Goal: Task Accomplishment & Management: Use online tool/utility

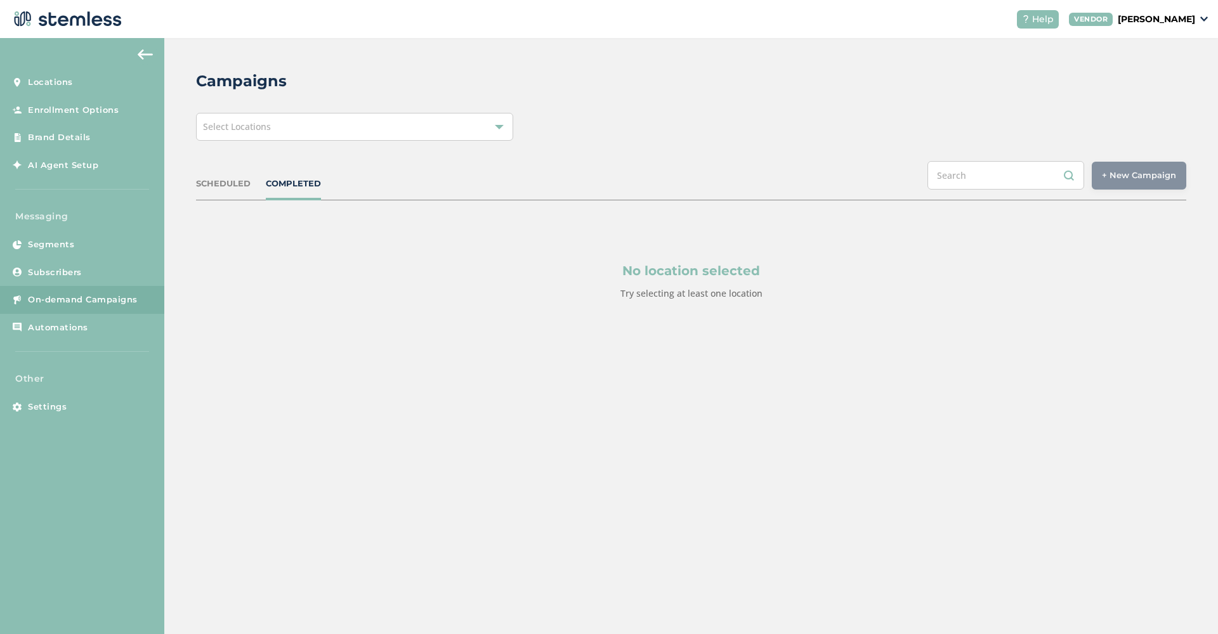
click at [379, 135] on div "Select Locations" at bounding box center [354, 127] width 317 height 28
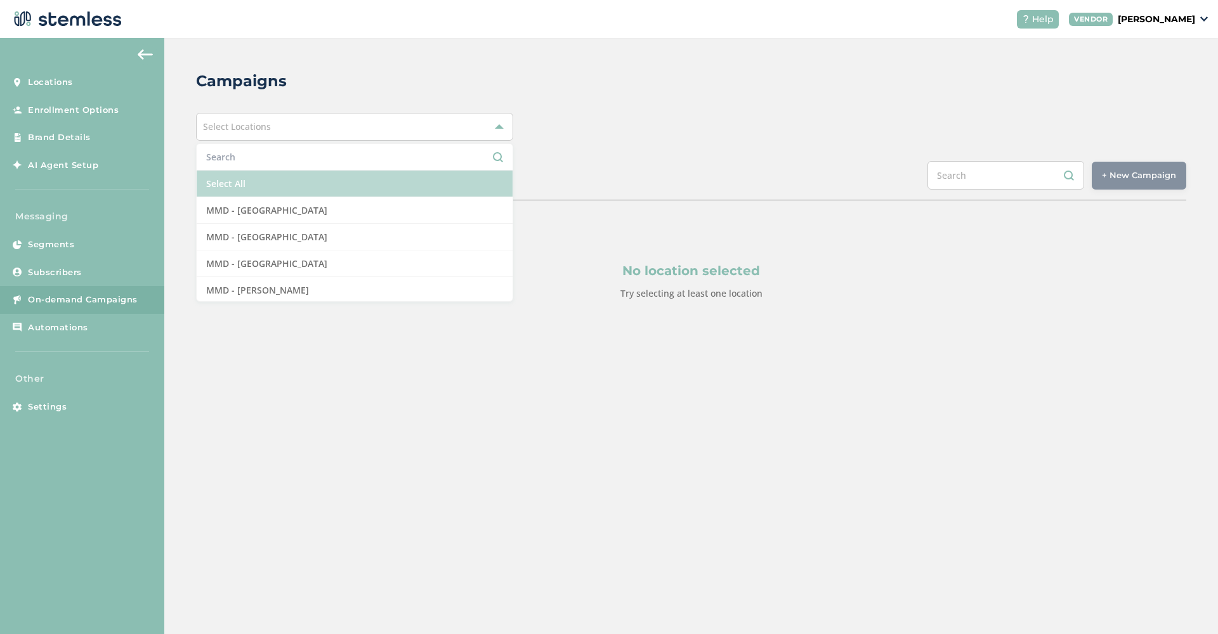
click at [332, 190] on li "Select All" at bounding box center [355, 184] width 316 height 27
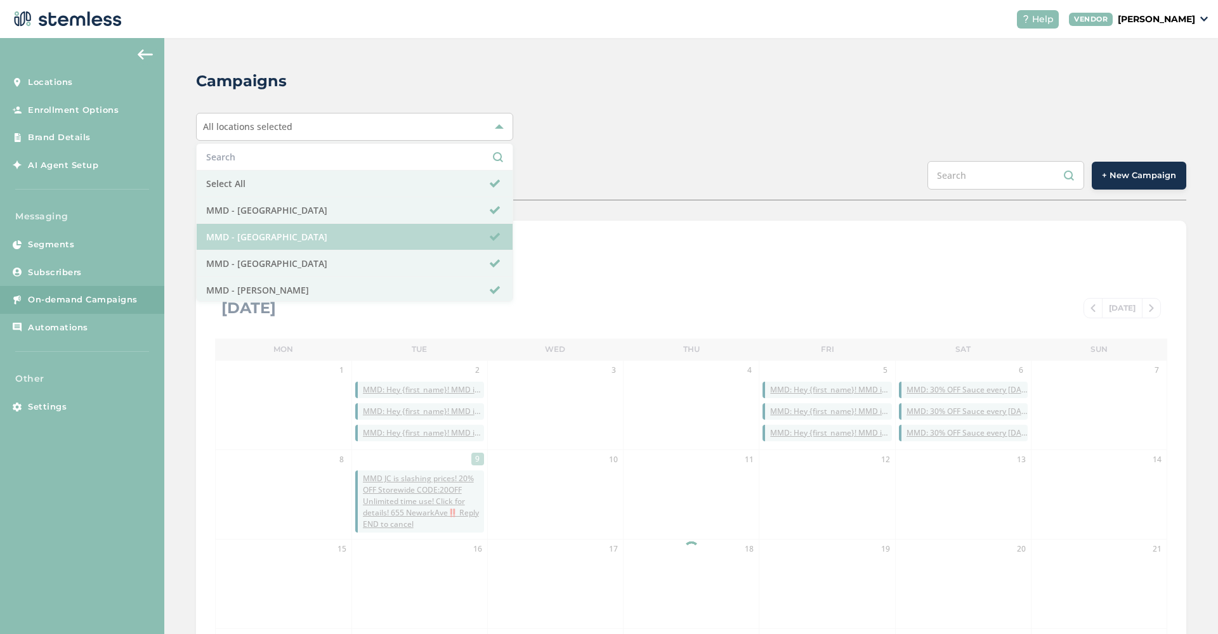
click at [313, 233] on li "MMD - [GEOGRAPHIC_DATA]" at bounding box center [355, 237] width 316 height 27
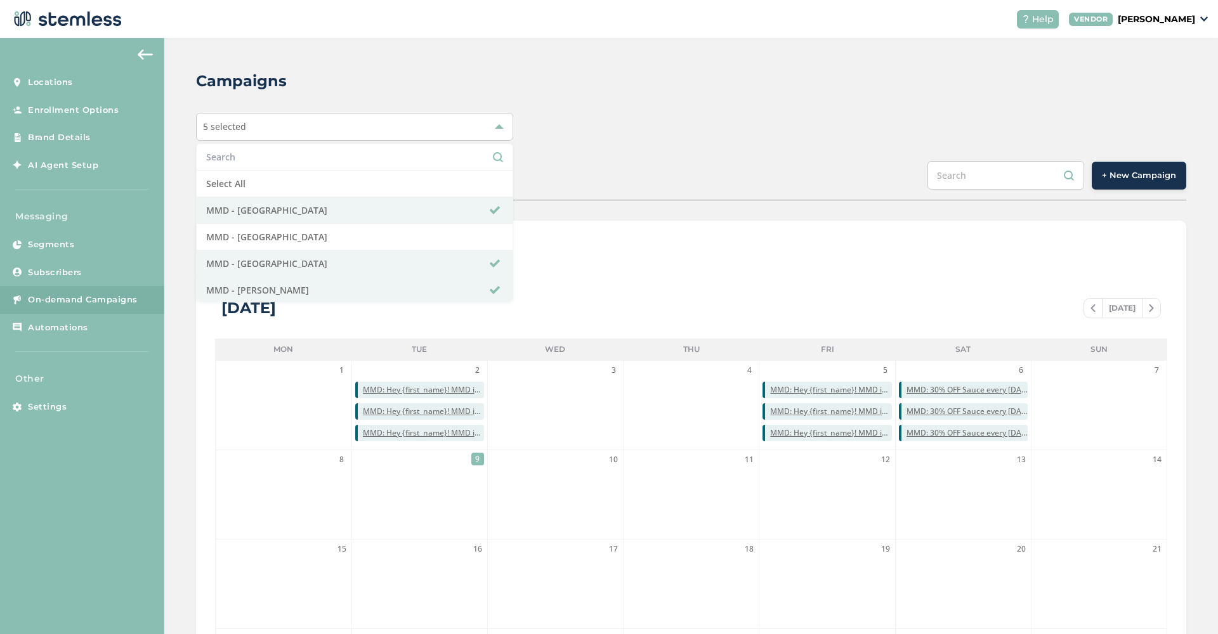
click at [730, 148] on div "Campaigns 5 selected Select All MMD - Hollywood MMD - Jersey City MMD - Long Be…" at bounding box center [691, 448] width 1054 height 821
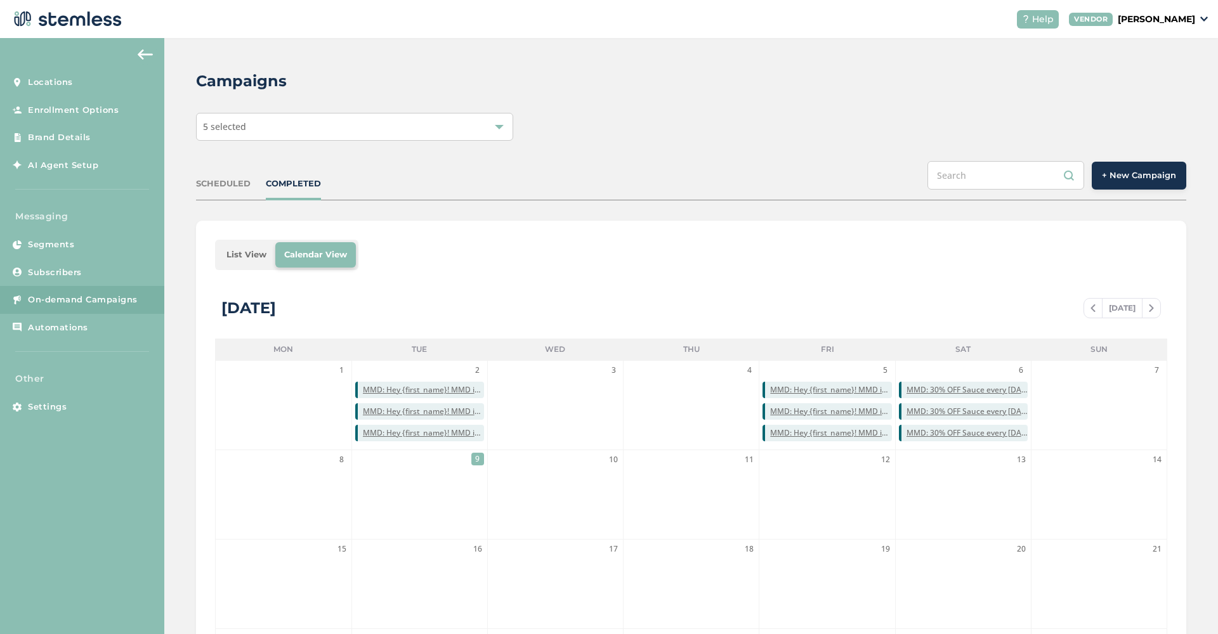
click at [1139, 183] on button "+ New Campaign" at bounding box center [1139, 176] width 95 height 28
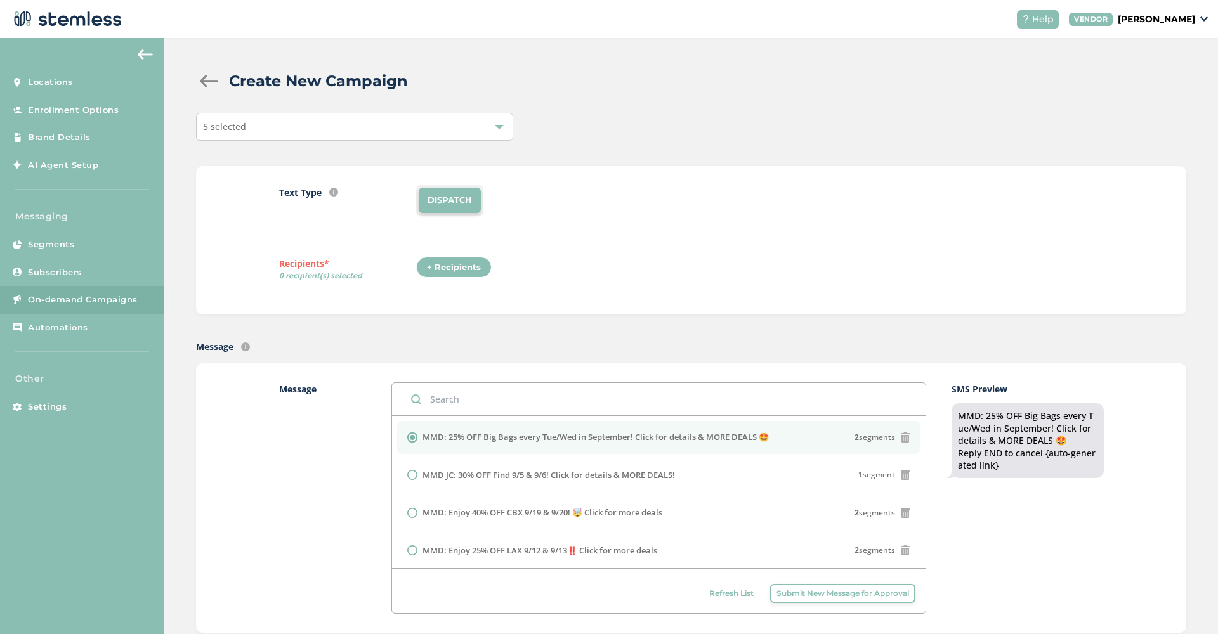
click at [450, 268] on div "+ Recipients" at bounding box center [453, 268] width 75 height 22
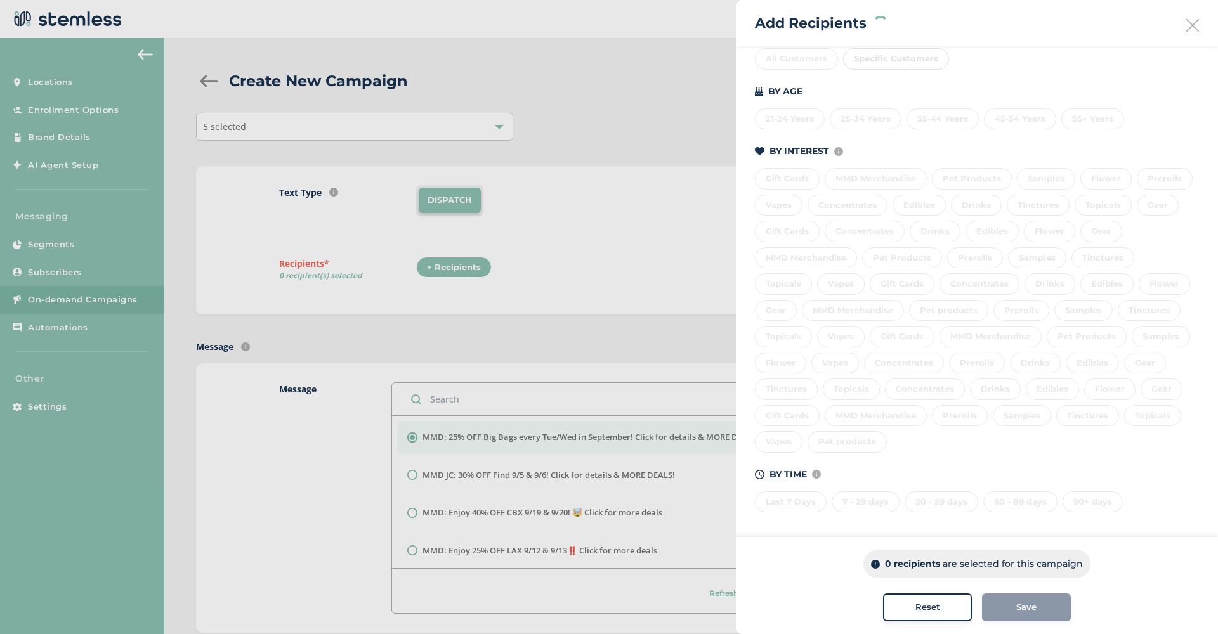
scroll to position [164, 0]
click at [801, 496] on div "Last 7 Days 7 - 29 days 30 - 59 days 60 - 89 days 90+ days" at bounding box center [977, 501] width 444 height 27
click at [808, 501] on div "Last 7 Days 7 - 29 days 30 - 59 days 60 - 89 days 90+ days" at bounding box center [977, 501] width 444 height 27
click at [792, 498] on div "Last 7 Days" at bounding box center [791, 504] width 72 height 22
click at [880, 501] on div "7 - 29 days" at bounding box center [866, 504] width 68 height 22
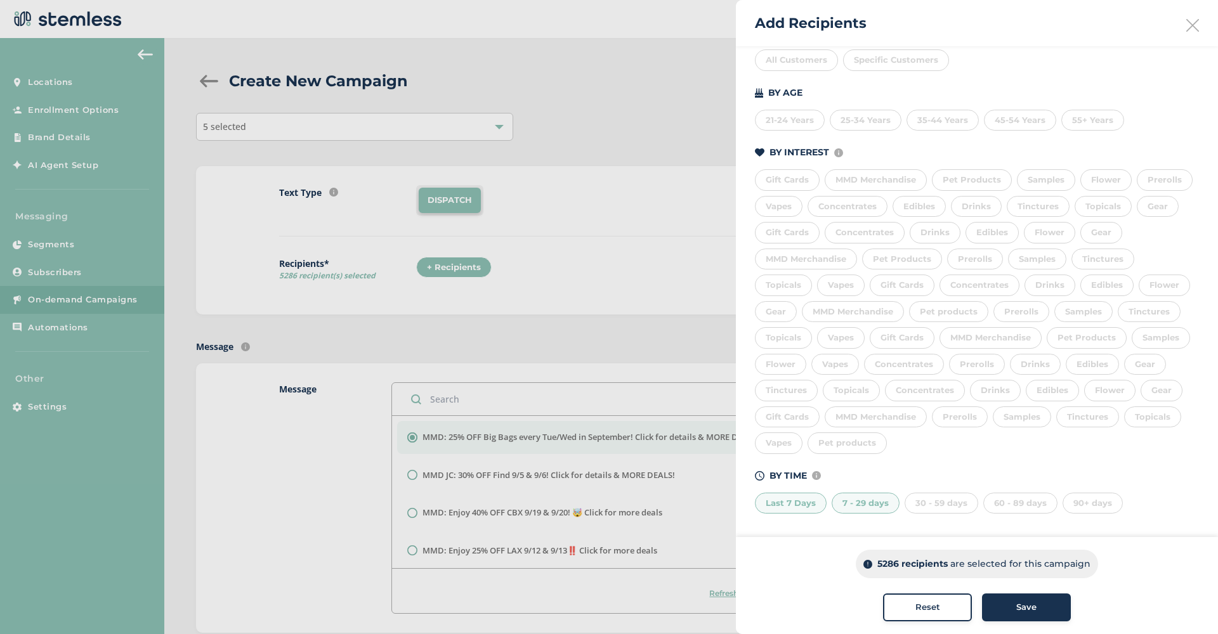
click at [940, 502] on div "30 - 59 days" at bounding box center [942, 504] width 74 height 22
click at [1010, 502] on div "60 - 89 days" at bounding box center [1020, 504] width 74 height 22
click at [1075, 504] on div "90+ days" at bounding box center [1093, 504] width 60 height 22
click at [1103, 496] on div "90+ days" at bounding box center [1093, 504] width 60 height 22
click at [1037, 608] on div "Save" at bounding box center [1026, 607] width 69 height 13
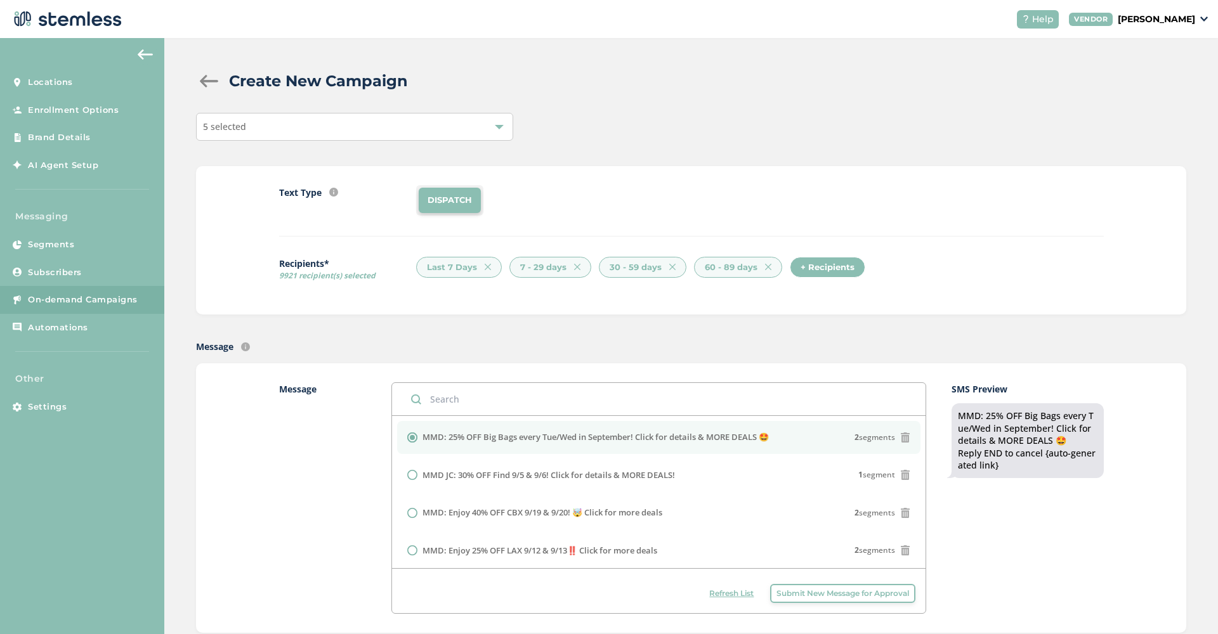
click at [833, 266] on div "+ Recipients" at bounding box center [827, 268] width 75 height 22
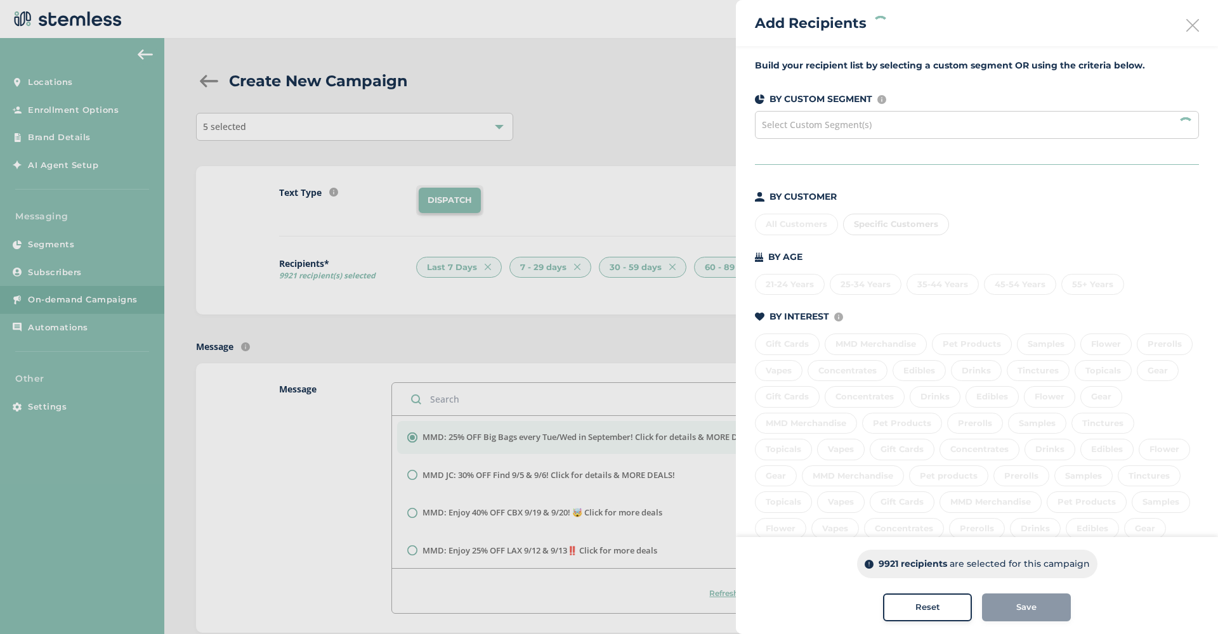
click at [1035, 126] on div "Select Custom Segment(s)" at bounding box center [977, 125] width 444 height 28
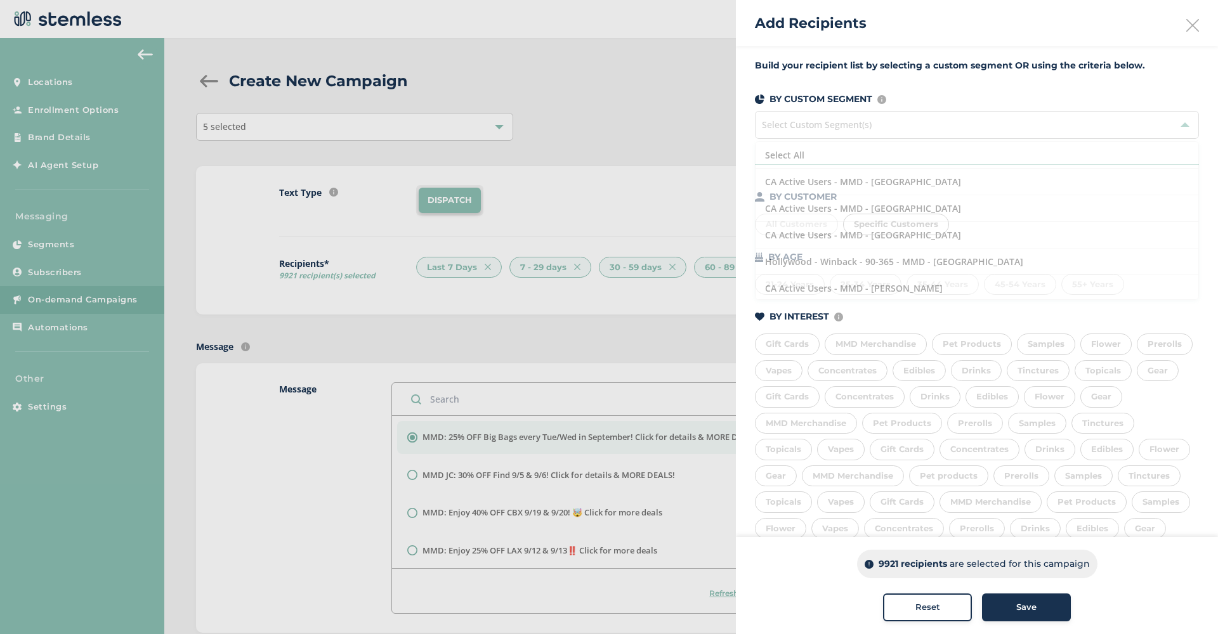
click at [981, 265] on div "BY AGE 21-24 Years 25-34 Years 35-44 Years 45-54 Years 55+ Years" at bounding box center [977, 273] width 444 height 45
click at [1040, 135] on span "Select Custom Segment(s)" at bounding box center [977, 125] width 444 height 28
click at [1021, 127] on span "Select Custom Segment(s)" at bounding box center [977, 125] width 444 height 28
click at [1188, 124] on span "Select Custom Segment(s)" at bounding box center [977, 125] width 444 height 28
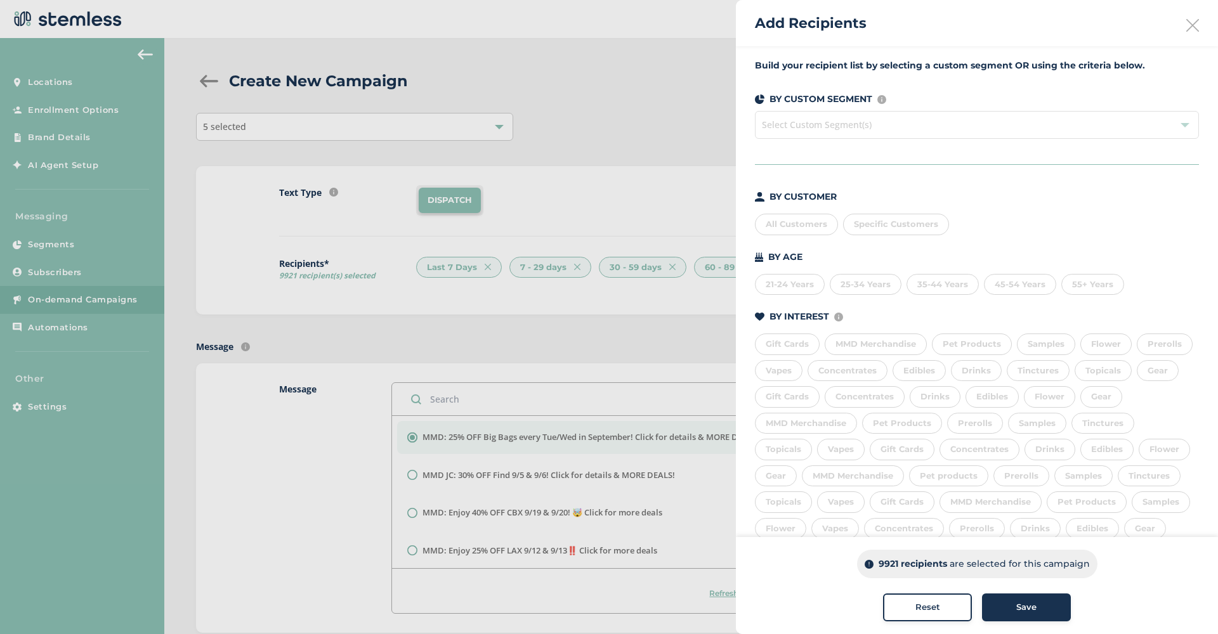
click at [1051, 121] on span "Select Custom Segment(s)" at bounding box center [977, 125] width 444 height 28
click at [858, 133] on span "Select Custom Segment(s)" at bounding box center [977, 125] width 444 height 28
click at [905, 612] on div "Reset" at bounding box center [927, 607] width 69 height 13
click at [1007, 127] on div "Select Custom Segment(s)" at bounding box center [977, 125] width 444 height 28
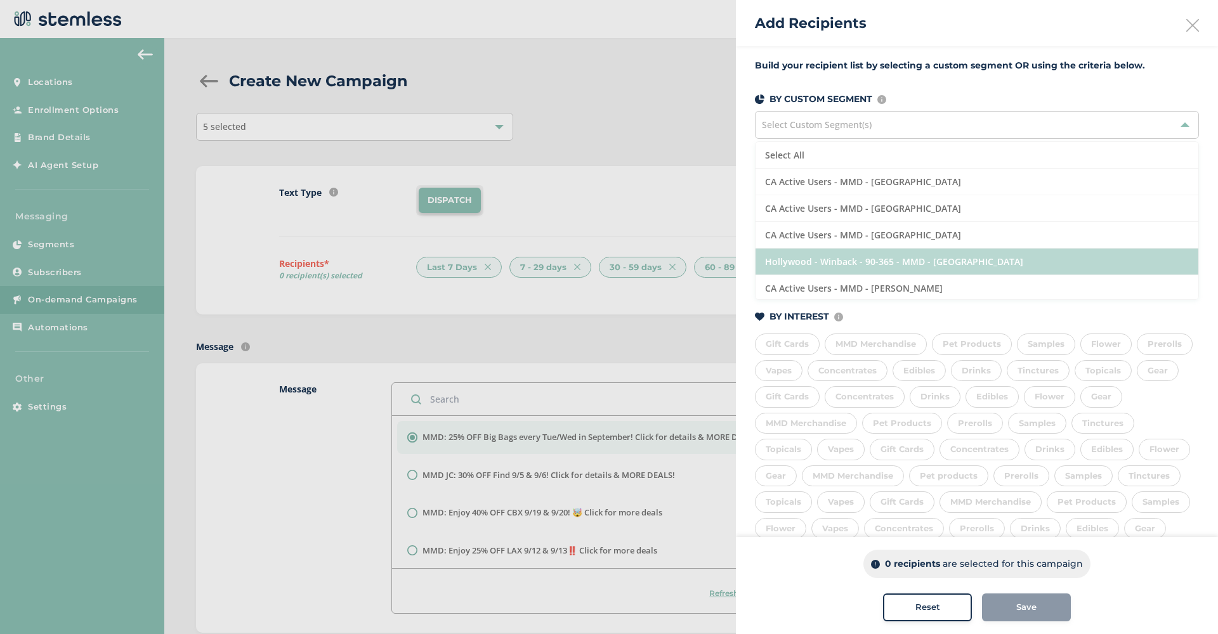
click at [965, 268] on li "Hollywood - Winback - 90-365 - MMD - Hollywood" at bounding box center [977, 262] width 443 height 27
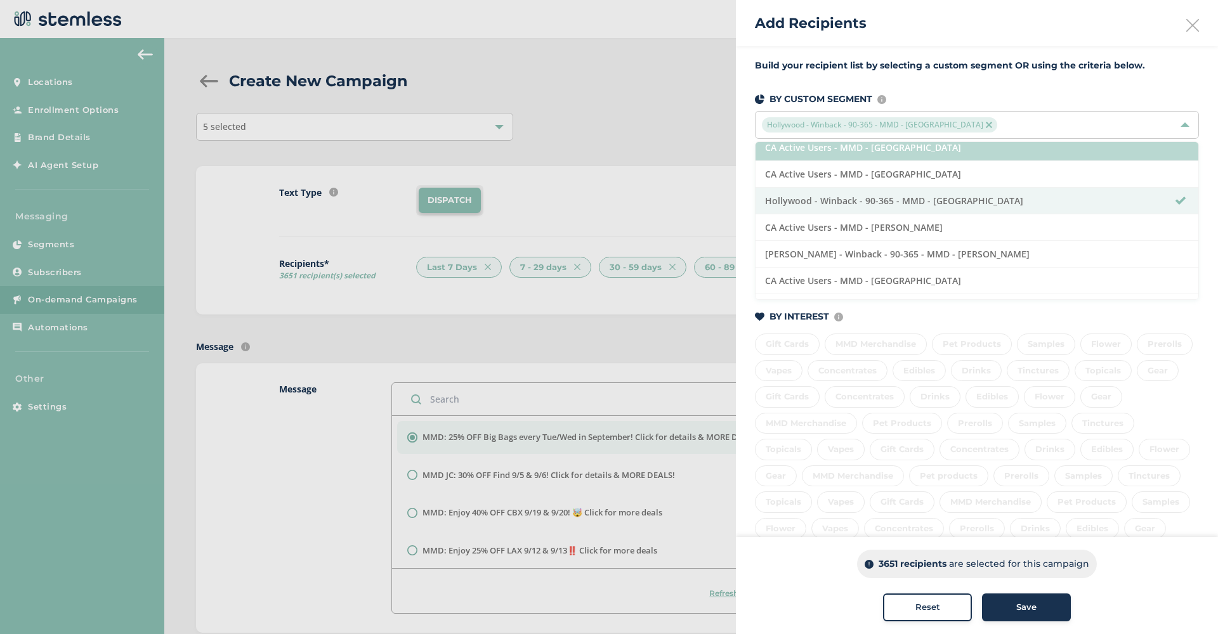
scroll to position [72, 0]
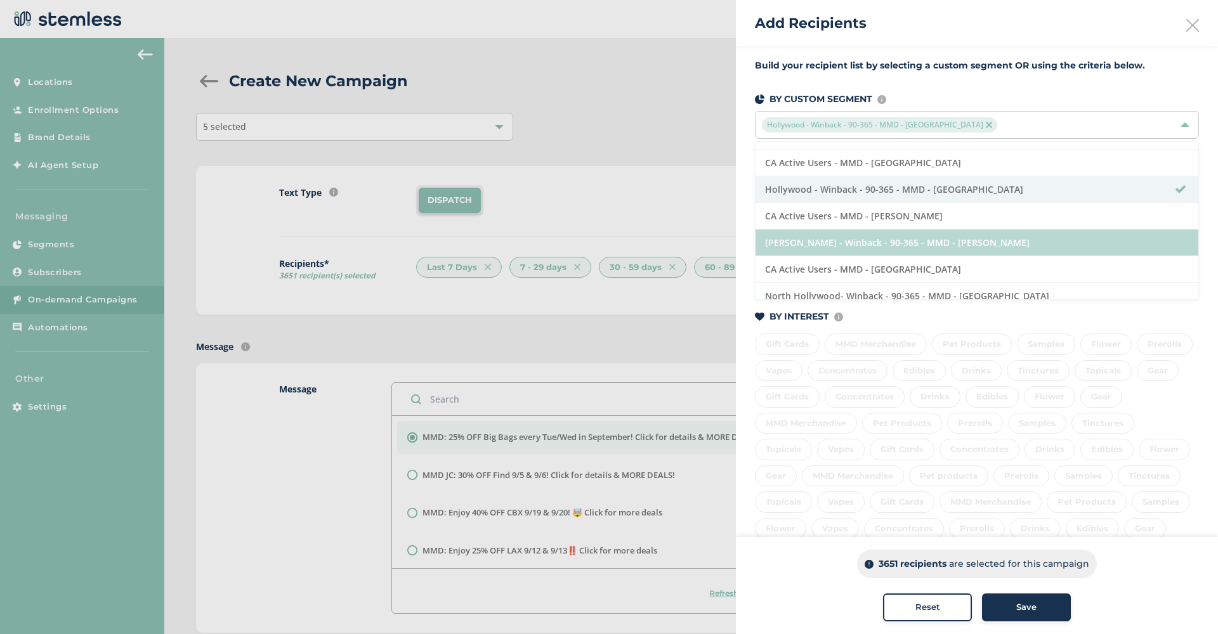
click at [1000, 235] on li "Marina Del Rey - Winback - 90-365 - MMD - Marina Del Rey" at bounding box center [977, 243] width 443 height 27
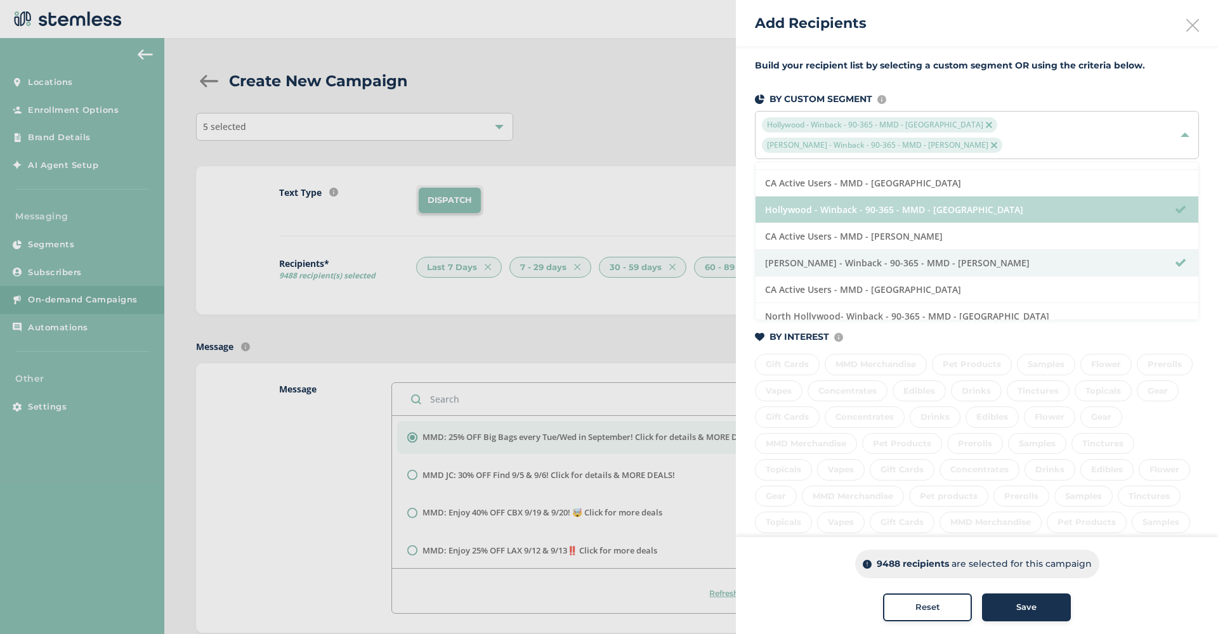
scroll to position [75, 0]
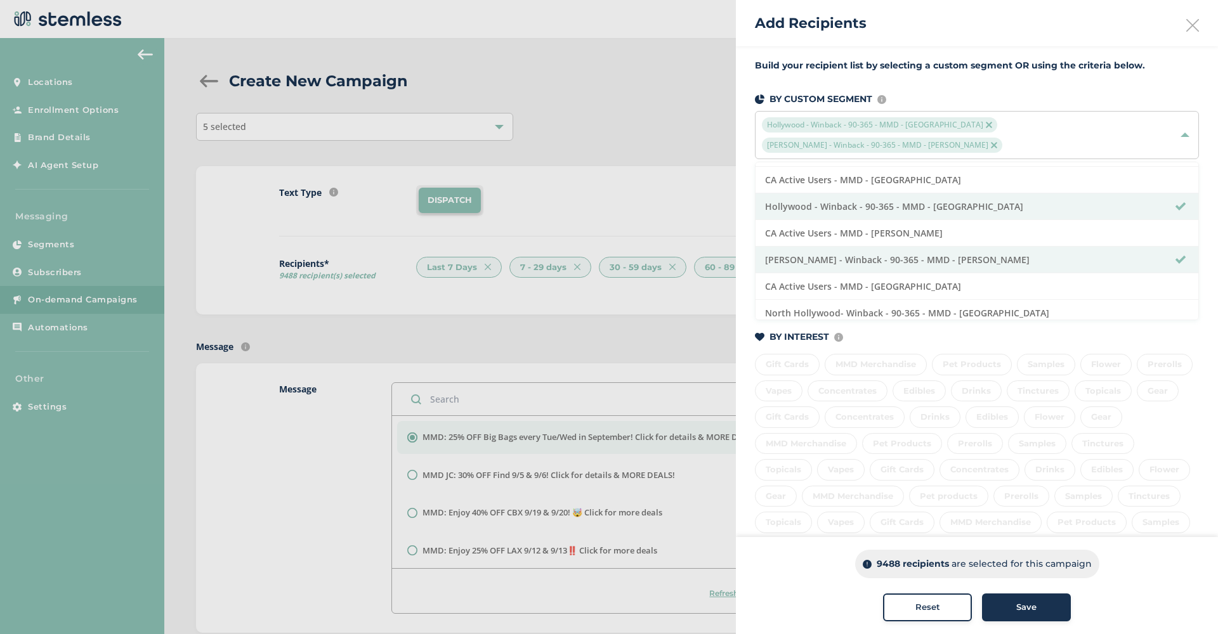
click at [978, 146] on span "Marina Del Rey - Winback - 90-365 - MMD - Marina Del Rey" at bounding box center [882, 145] width 240 height 15
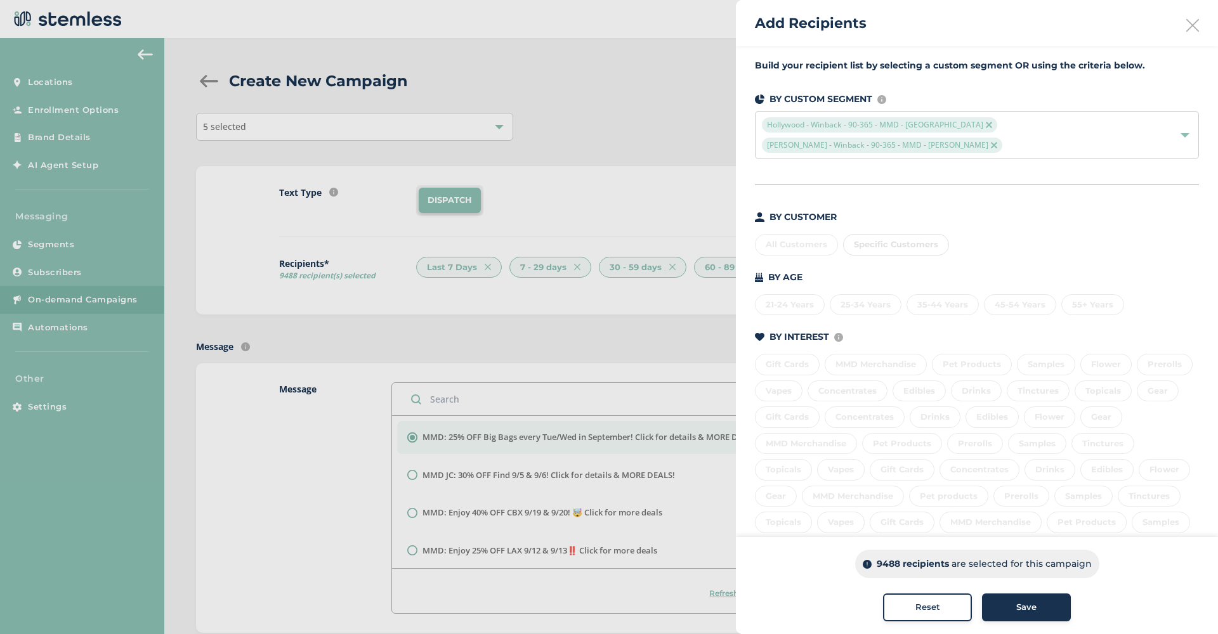
click at [986, 127] on img at bounding box center [989, 125] width 6 height 6
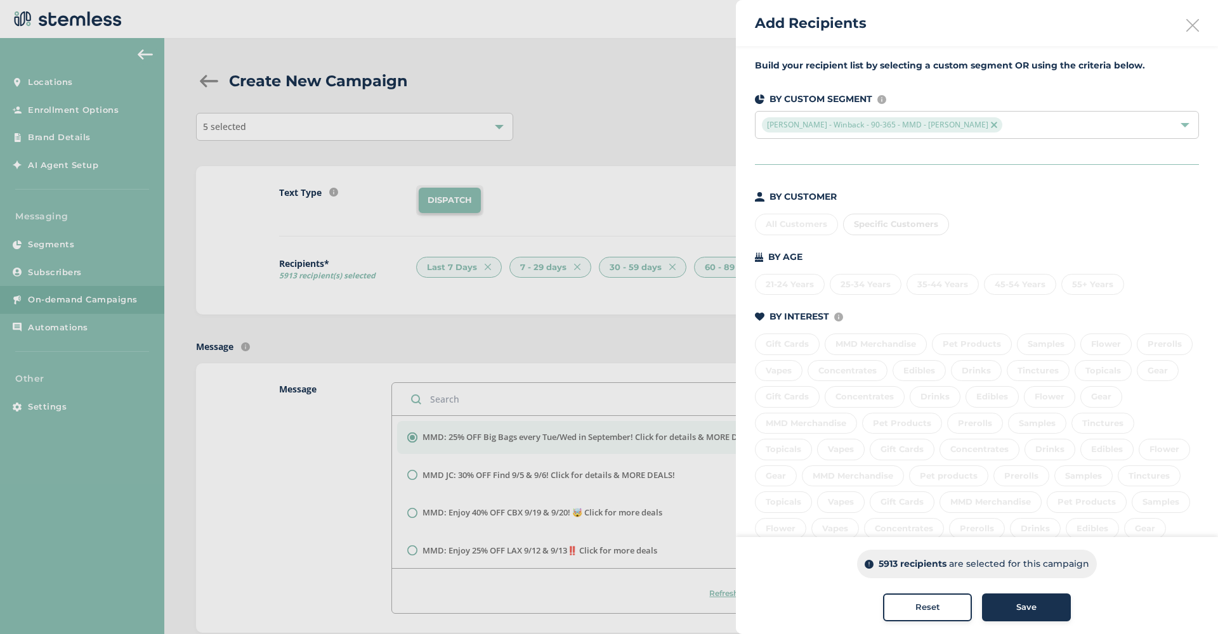
click at [991, 124] on img at bounding box center [994, 125] width 6 height 6
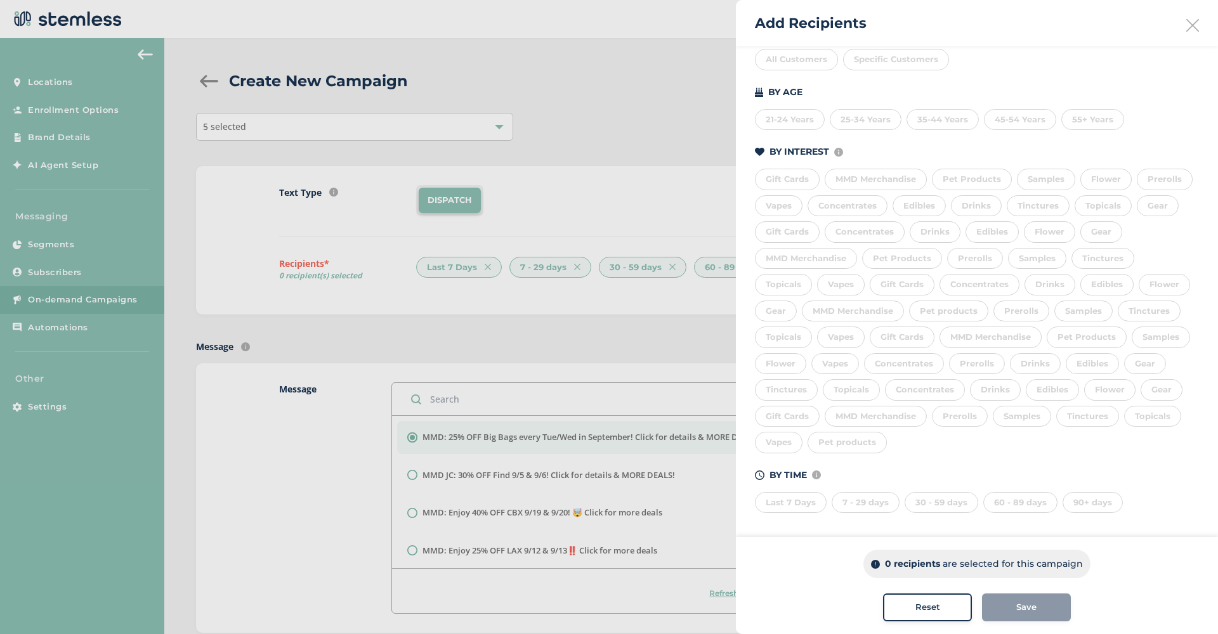
scroll to position [164, 0]
click at [795, 497] on div "Last 7 Days" at bounding box center [791, 504] width 72 height 22
click at [877, 495] on div "7 - 29 days" at bounding box center [866, 504] width 68 height 22
click at [946, 494] on div "30 - 59 days" at bounding box center [942, 504] width 74 height 22
click at [1026, 494] on div "60 - 89 days" at bounding box center [1020, 504] width 74 height 22
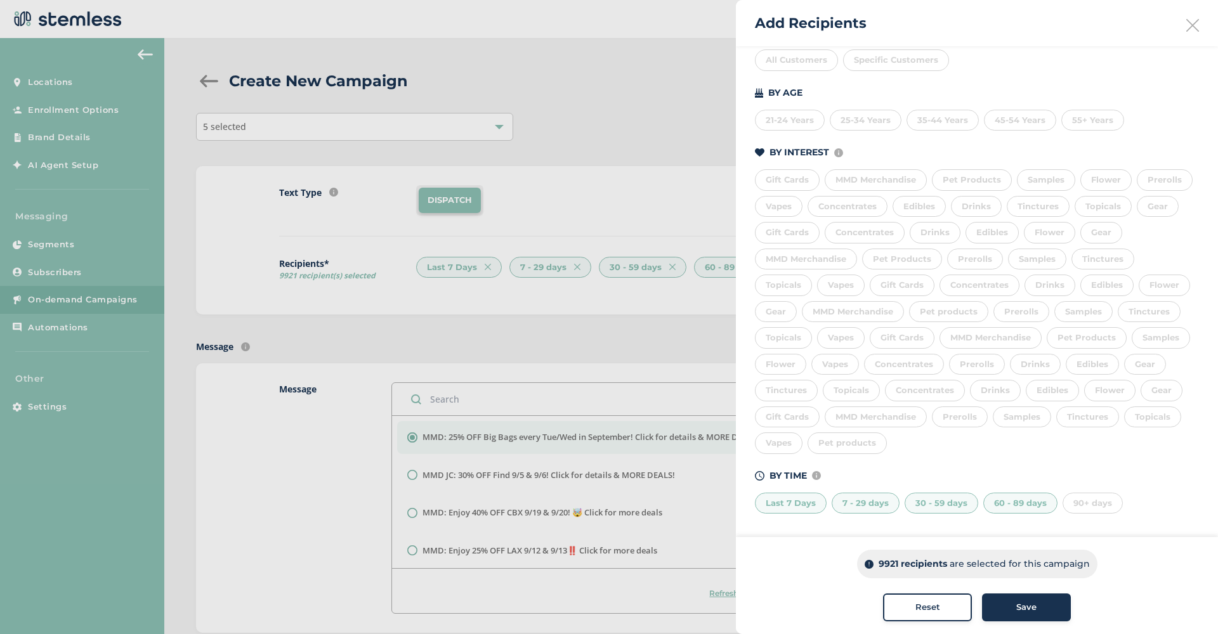
click at [1026, 612] on span "Save" at bounding box center [1026, 607] width 20 height 13
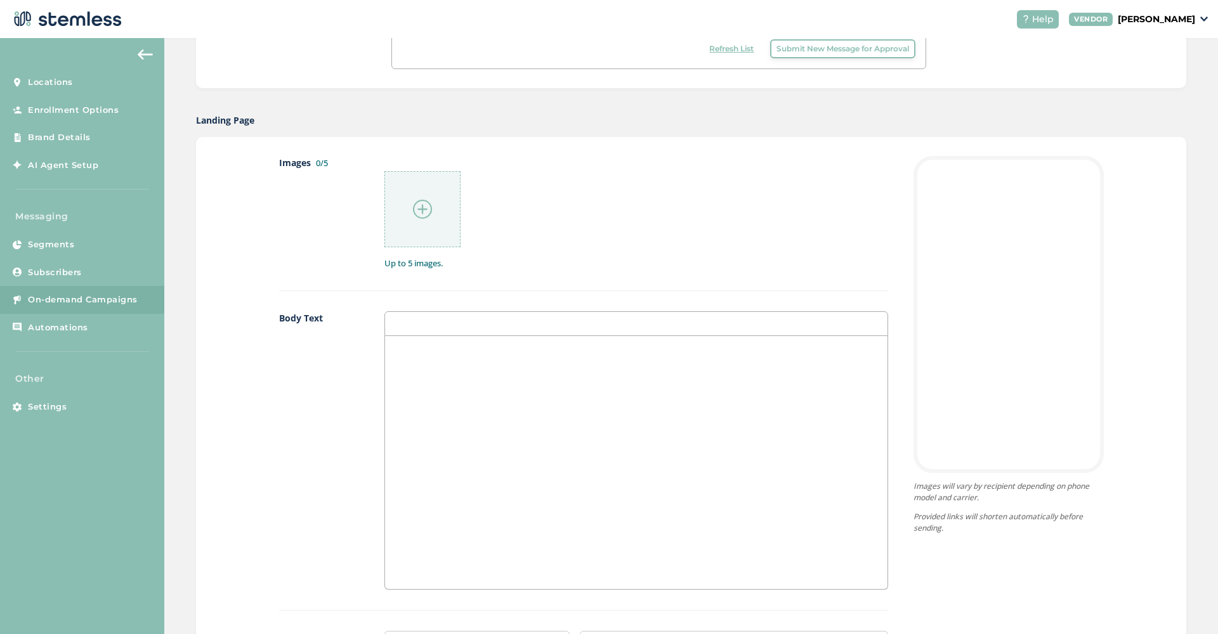
scroll to position [487, 0]
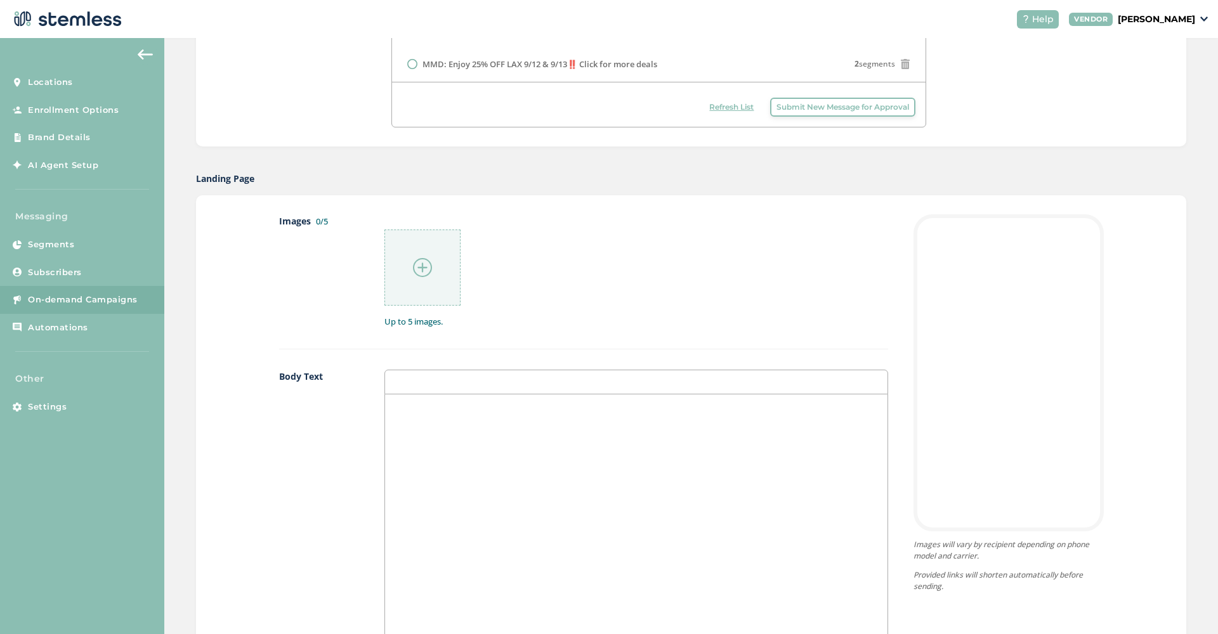
click at [422, 268] on img at bounding box center [422, 267] width 19 height 19
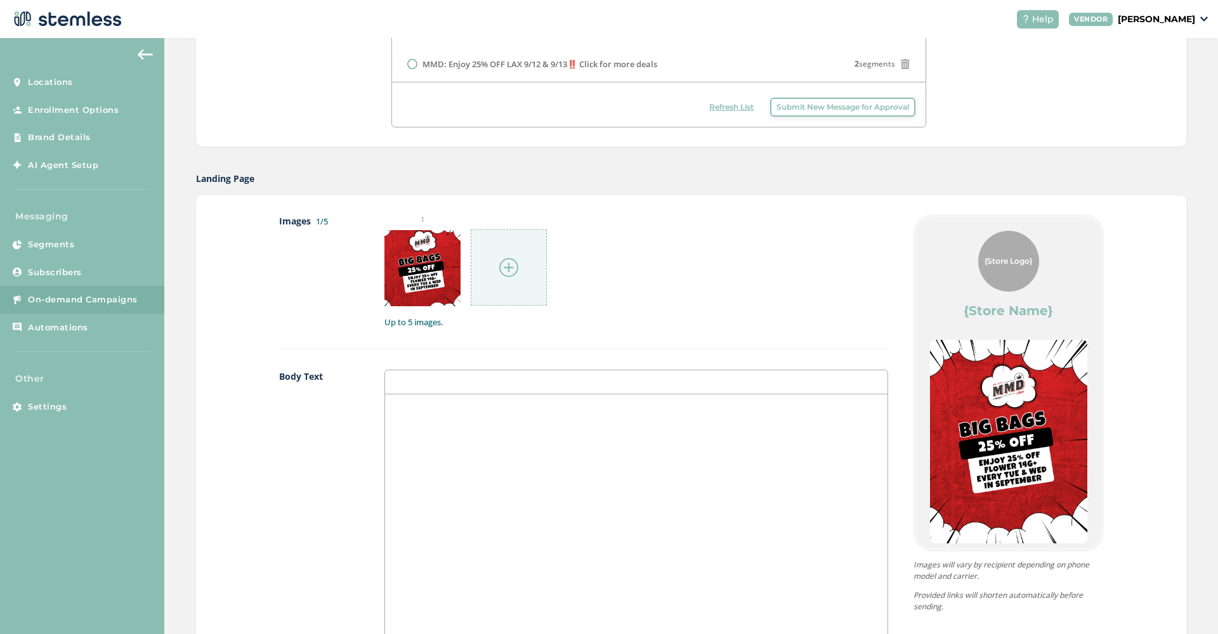
click at [511, 272] on img at bounding box center [508, 267] width 19 height 19
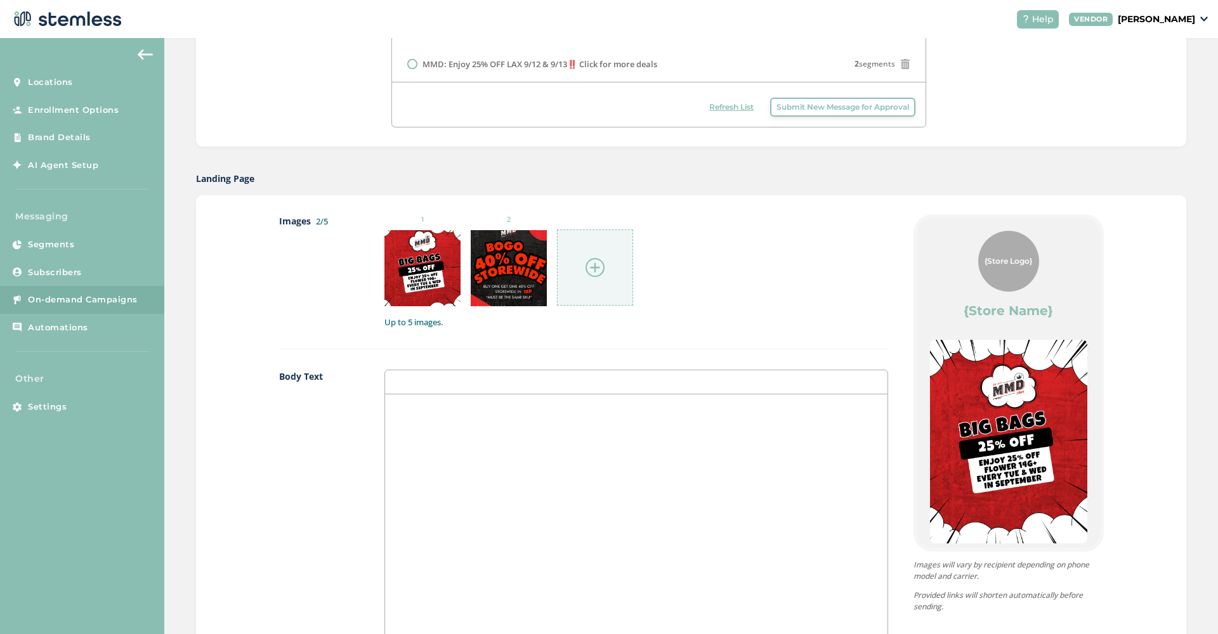
click at [595, 266] on img at bounding box center [595, 267] width 19 height 19
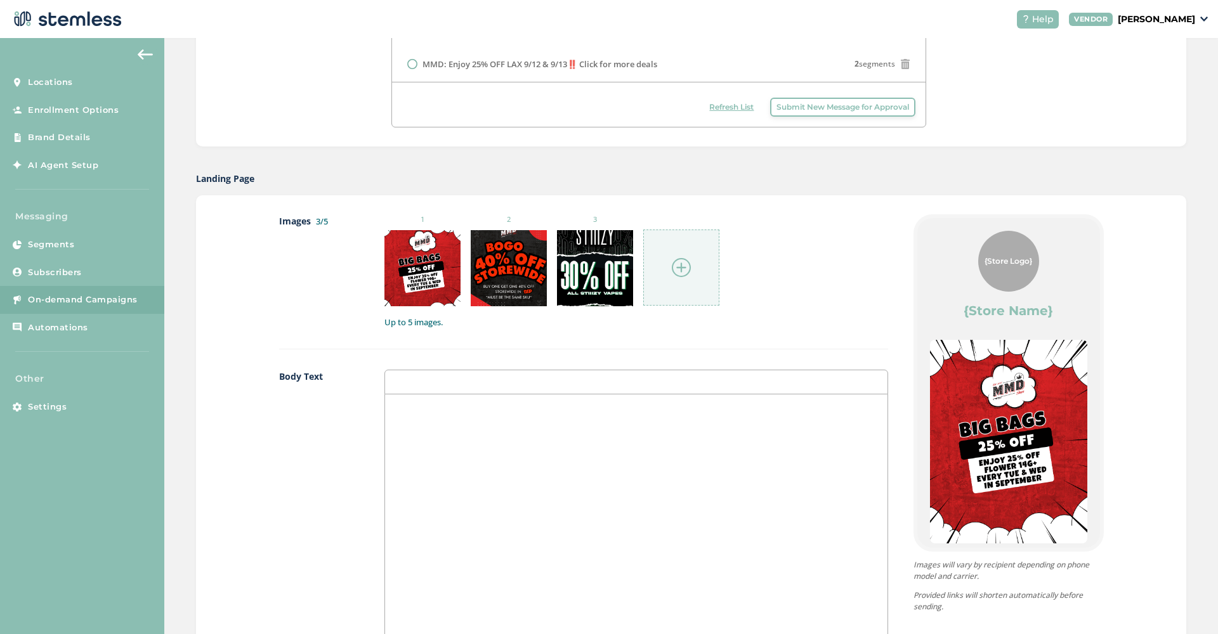
click at [679, 269] on img at bounding box center [681, 267] width 19 height 19
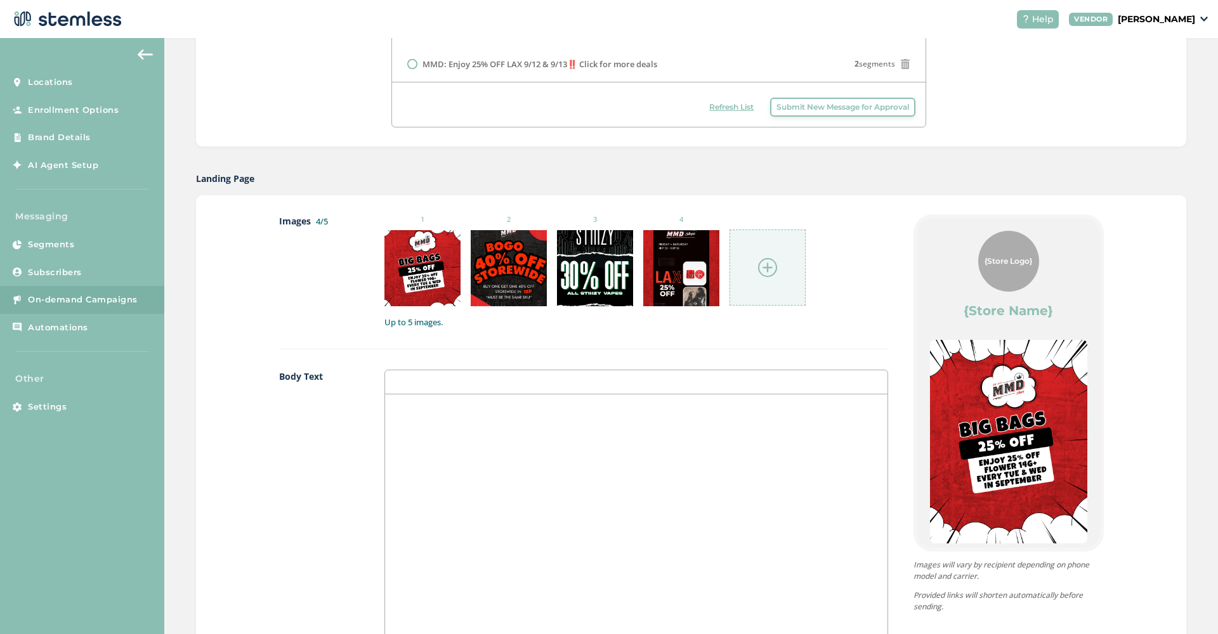
click at [768, 266] on img at bounding box center [767, 267] width 19 height 19
click at [488, 429] on div at bounding box center [636, 521] width 502 height 253
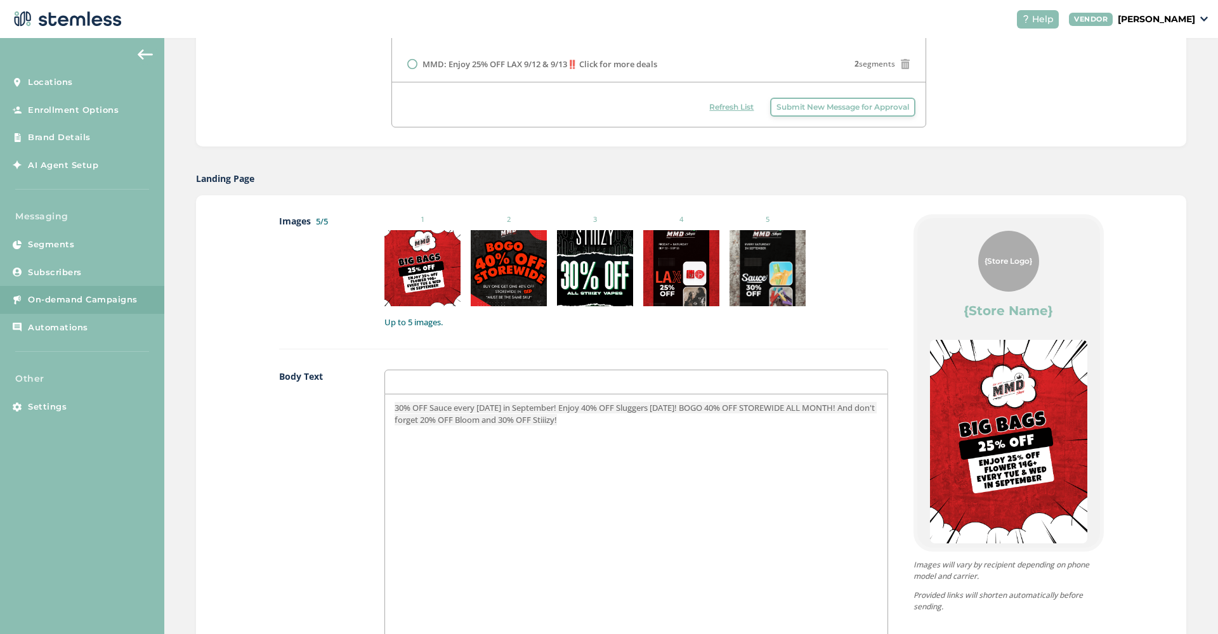
scroll to position [1, 1]
drag, startPoint x: 575, startPoint y: 403, endPoint x: 695, endPoint y: 403, distance: 119.3
click at [695, 403] on span "30% OFF Sauce every [DATE] in September! Enjoy 40% OFF Sluggers [DATE]! BOGO 40…" at bounding box center [636, 413] width 482 height 23
click at [397, 407] on span "30% OFF Sauce every Saturday in September! BOGO 40% OFF STOREWIDE ALL MONTH! An…" at bounding box center [636, 413] width 483 height 23
click at [738, 417] on p "Stock up on Big Bags (14g+) every Tue/Wed in Sep with 25% OFF! 30% OFF Sauce ev…" at bounding box center [636, 413] width 483 height 23
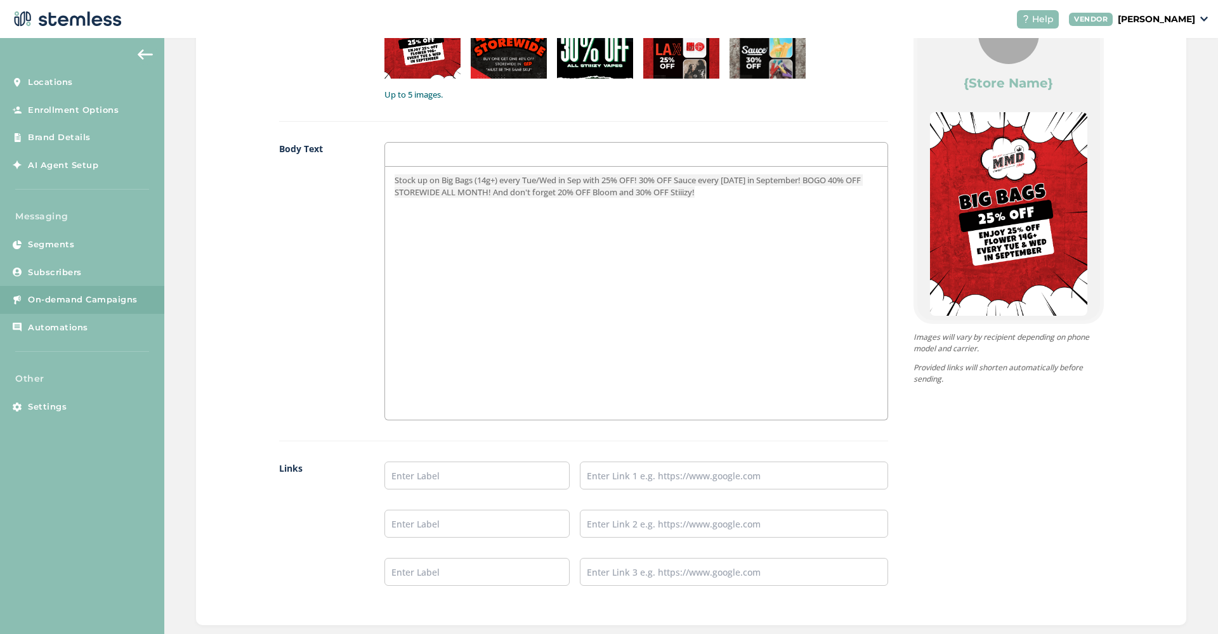
scroll to position [844, 0]
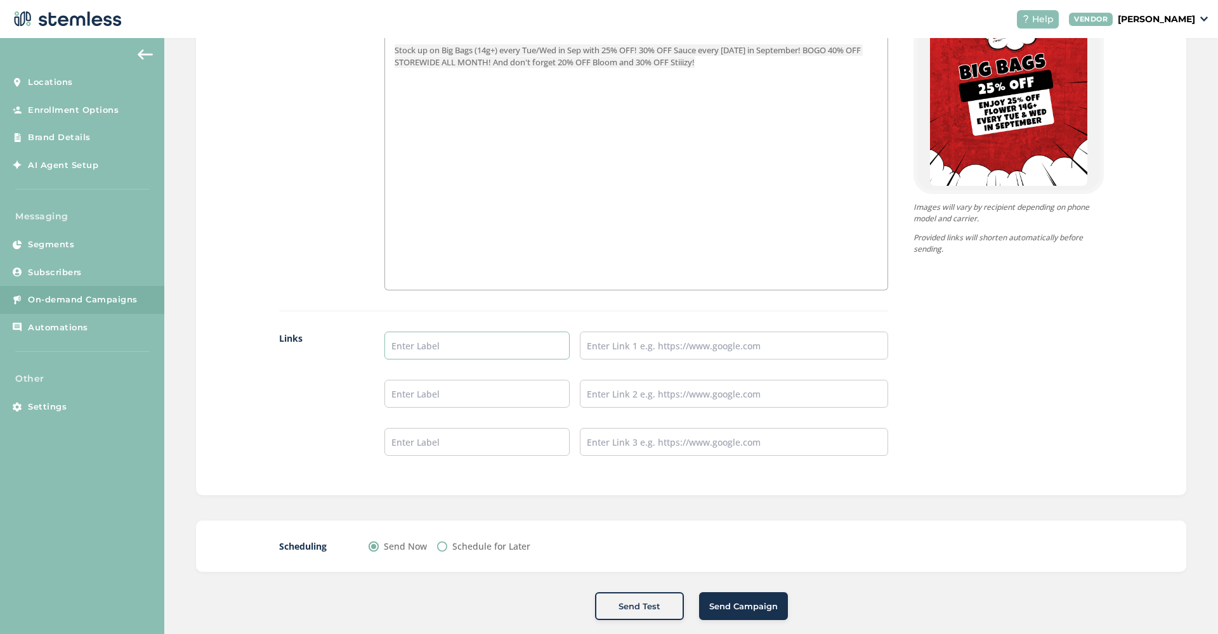
click at [459, 345] on input "text" at bounding box center [476, 346] width 185 height 28
type input "H"
type input "SHOP"
click at [620, 348] on input "text" at bounding box center [734, 346] width 308 height 28
click at [665, 351] on input "text" at bounding box center [734, 346] width 308 height 28
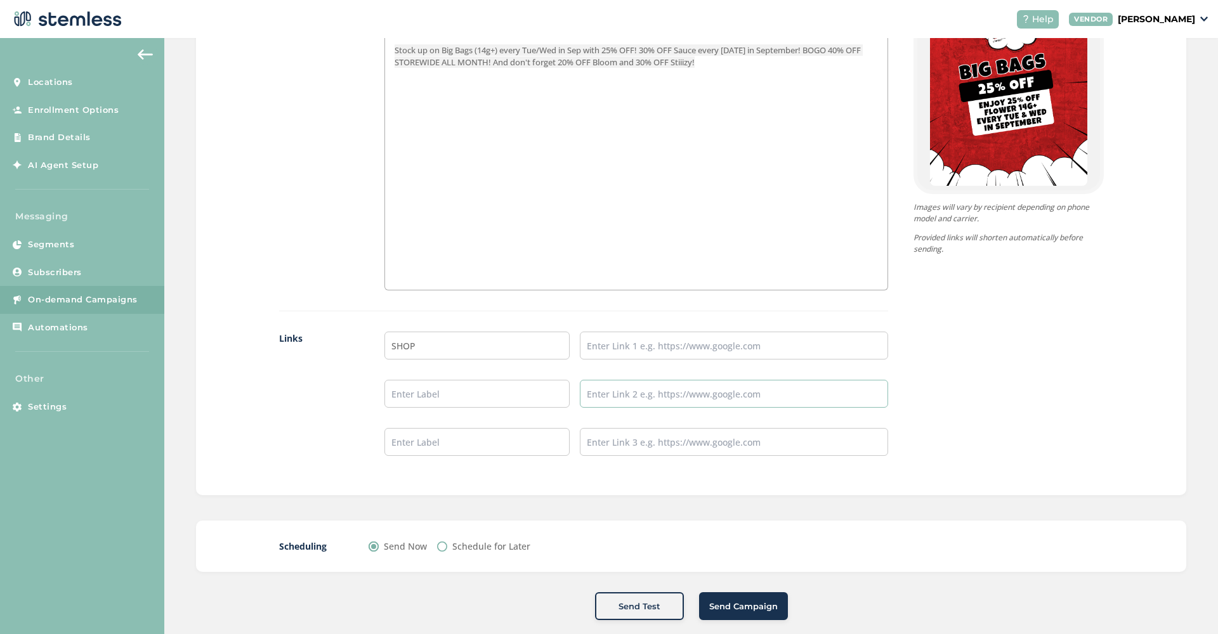
click at [700, 396] on input "text" at bounding box center [734, 394] width 308 height 28
click at [661, 353] on input "text" at bounding box center [734, 346] width 308 height 28
paste input "[URL][DOMAIN_NAME]"
type input "[URL][DOMAIN_NAME]"
click at [964, 372] on div "{Store Logo} {Store Name} Stock up on Big Bags (14g+) every Tue/Wed in Sep with…" at bounding box center [996, 167] width 216 height 620
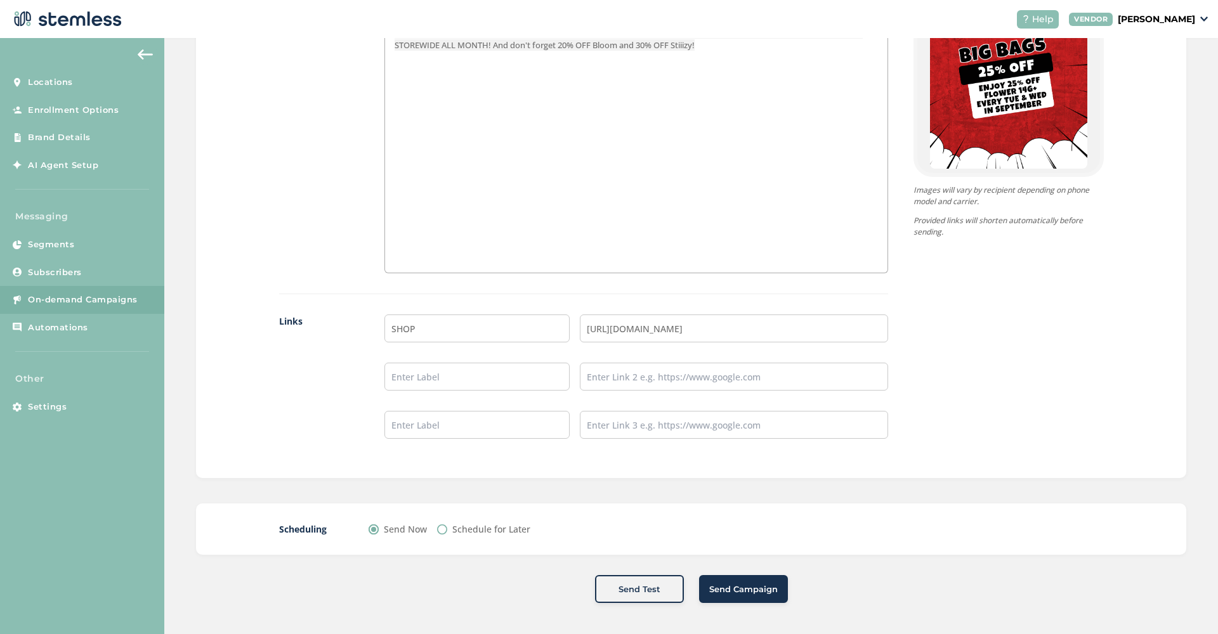
scroll to position [861, 0]
click at [749, 599] on button "Send Campaign" at bounding box center [743, 590] width 89 height 28
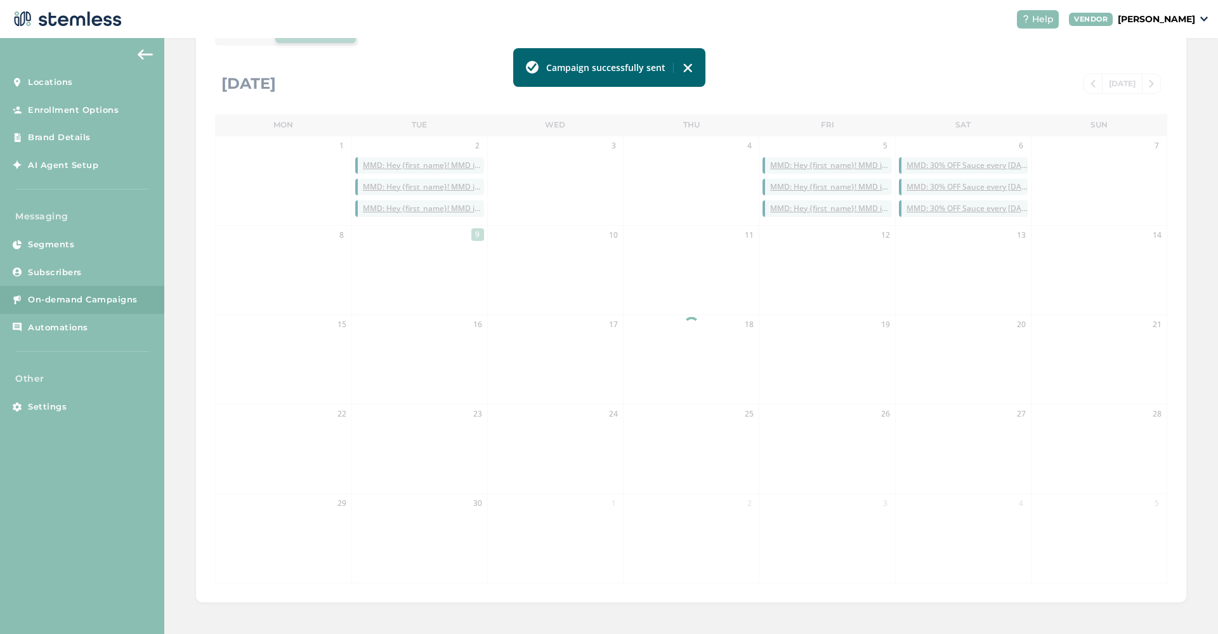
scroll to position [224, 0]
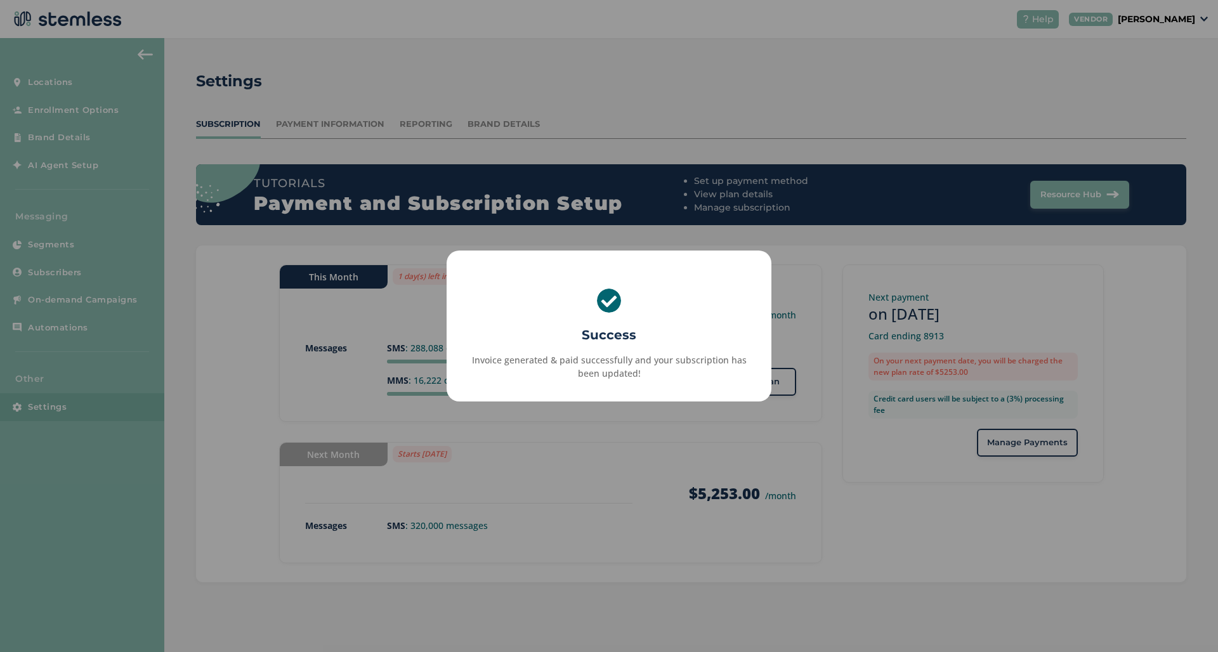
click at [428, 379] on div "× Success Invoice generated & paid successfully and your subscription has been …" at bounding box center [609, 326] width 1218 height 652
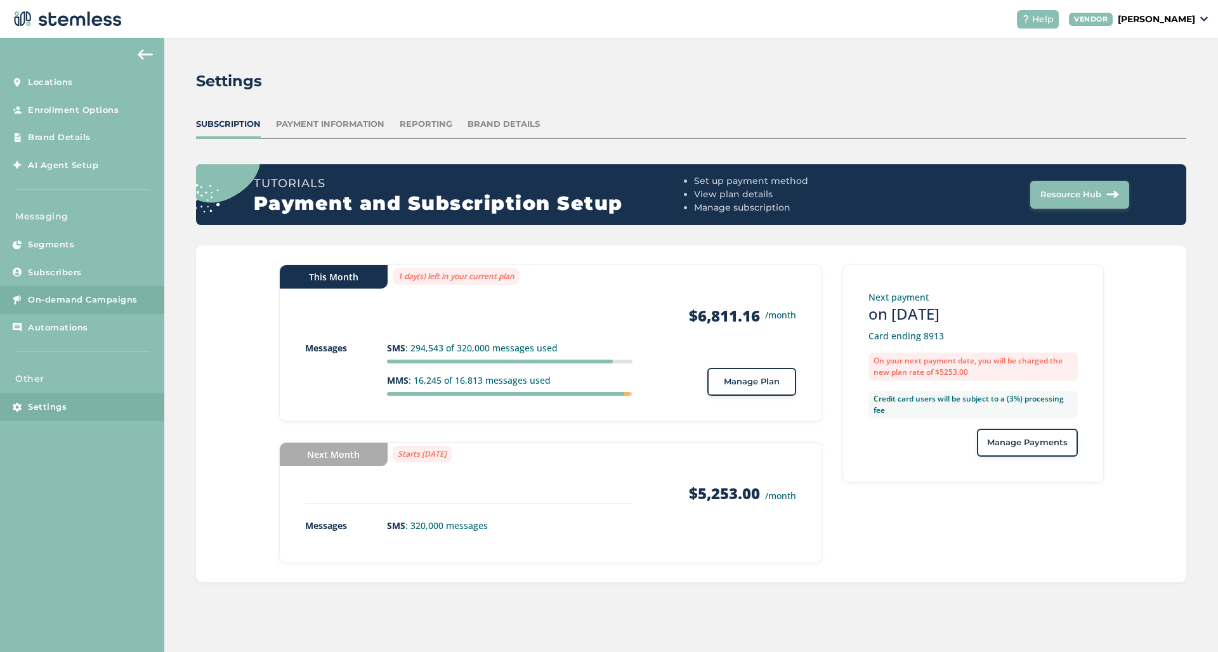
click at [82, 299] on span "On-demand Campaigns" at bounding box center [83, 300] width 110 height 13
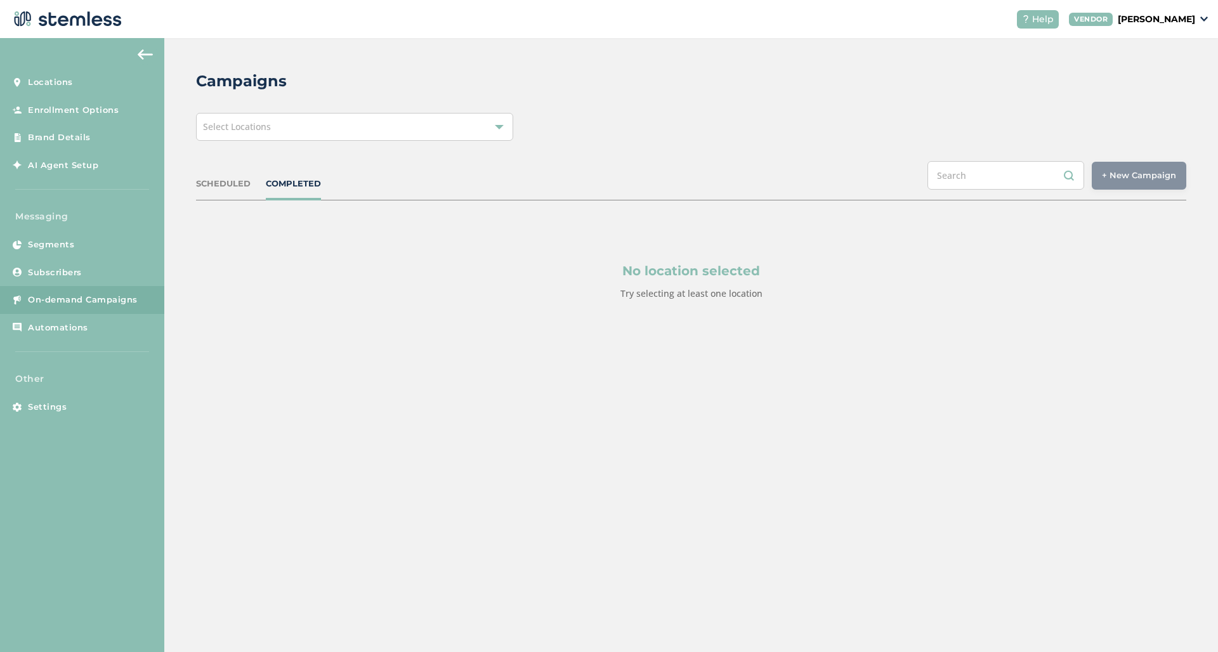
click at [225, 190] on div "SCHEDULED COMPLETED + New Campaign Select location(s)" at bounding box center [691, 180] width 990 height 39
click at [296, 190] on div "SCHEDULED COMPLETED + New Campaign Select location(s)" at bounding box center [691, 180] width 990 height 39
click at [389, 133] on div "Select Locations" at bounding box center [354, 127] width 317 height 28
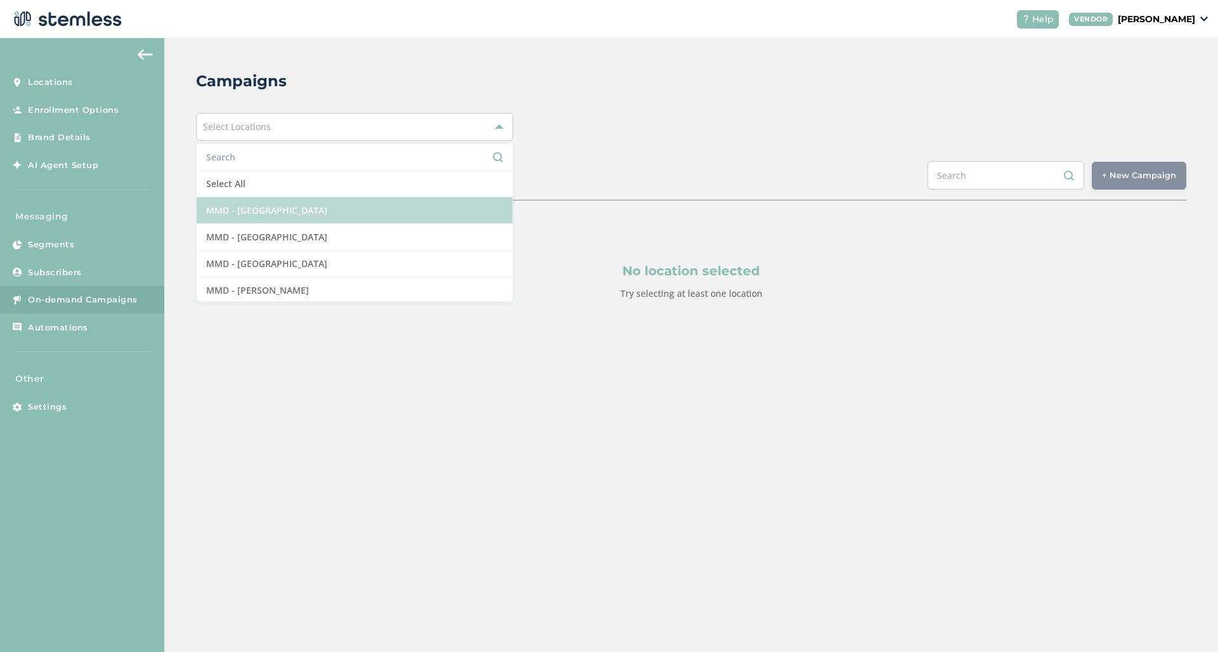
click at [355, 204] on li "MMD - [GEOGRAPHIC_DATA]" at bounding box center [355, 210] width 316 height 27
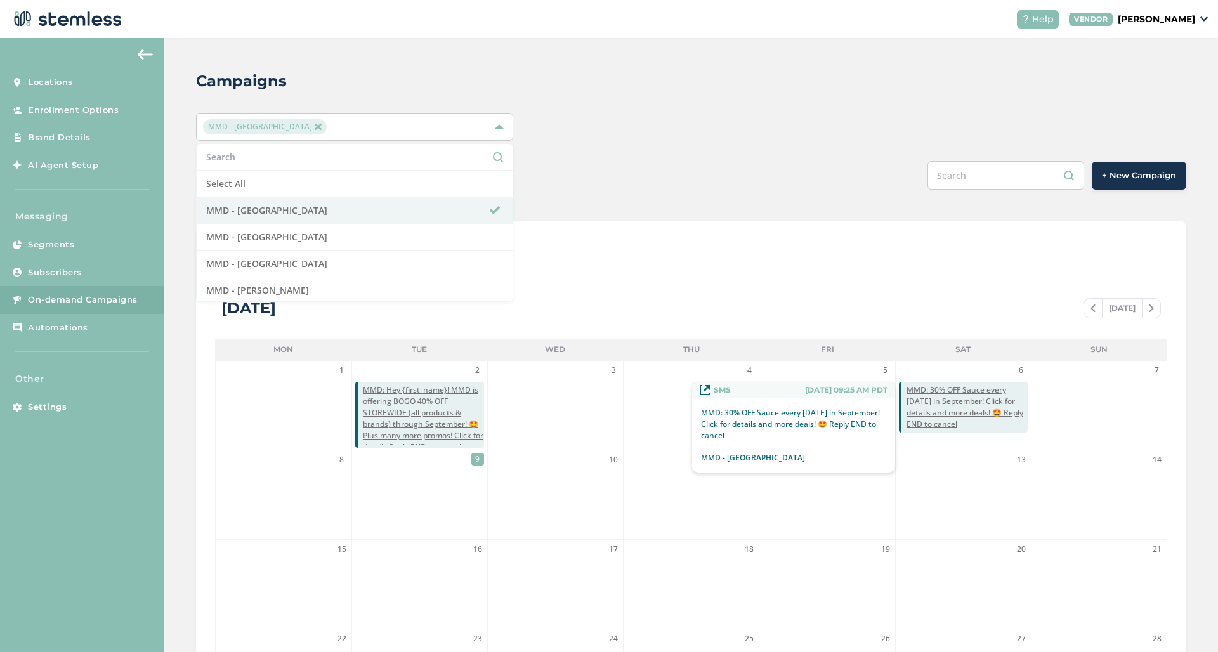
click at [931, 412] on span "MMD: 30% OFF Sauce every [DATE] in September! Click for details and more deals!…" at bounding box center [966, 407] width 121 height 46
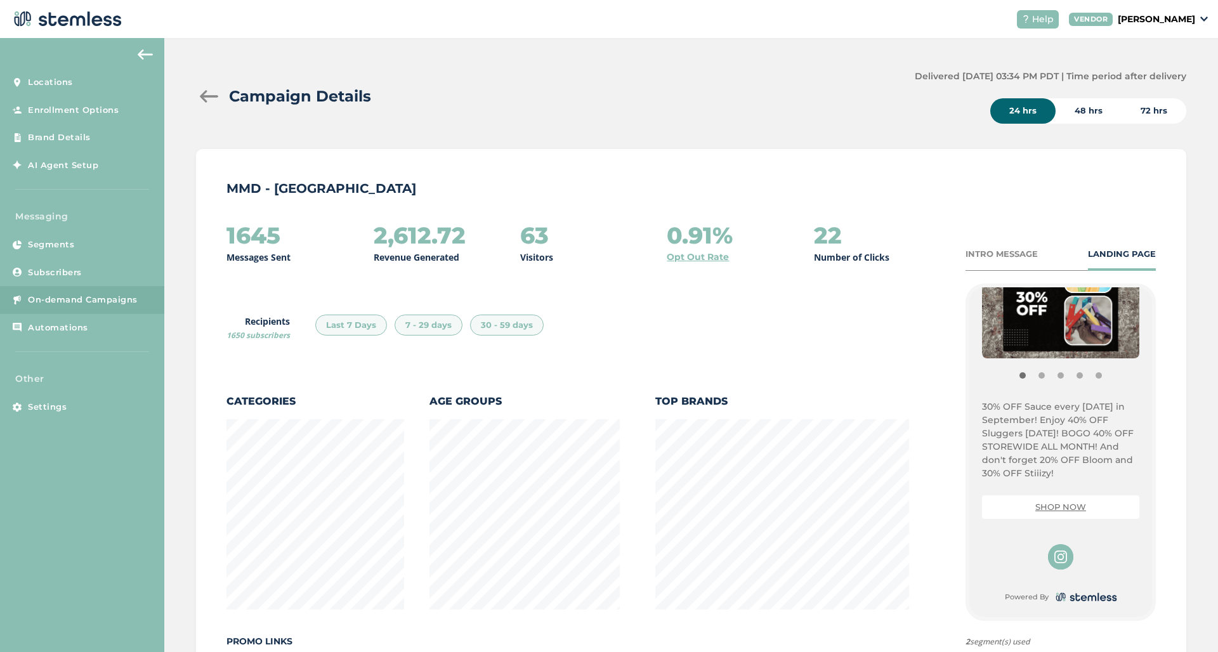
scroll to position [254, 0]
drag, startPoint x: 1061, startPoint y: 472, endPoint x: 960, endPoint y: 404, distance: 121.0
click at [960, 404] on div "1645 Messages Sent 2,612.72 Revenue Generated 63 Visitors 0.91% Opt Out Rate 22…" at bounding box center [690, 511] width 929 height 576
copy p "30% OFF Sauce every [DATE] in September! Enjoy 40% OFF Sluggers [DATE]! BOGO 40…"
